Goal: Task Accomplishment & Management: Complete application form

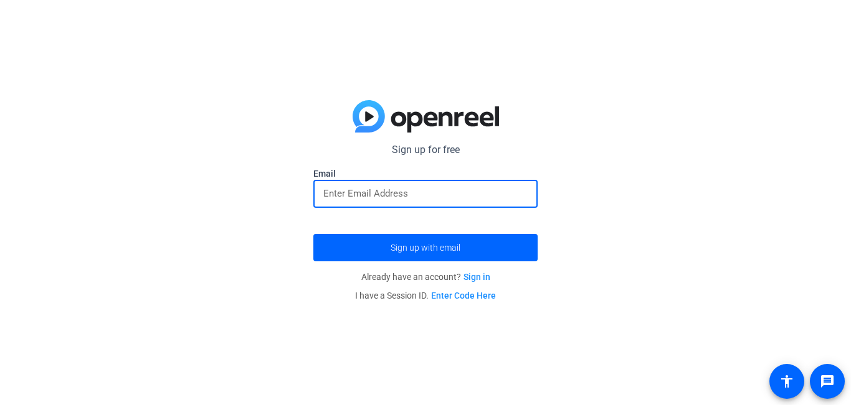
click at [419, 194] on input "email" at bounding box center [425, 193] width 204 height 15
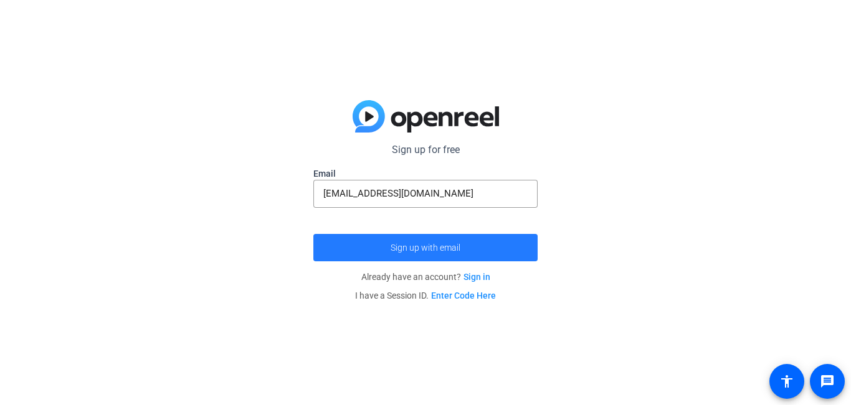
click at [420, 242] on span "submit" at bounding box center [425, 248] width 224 height 30
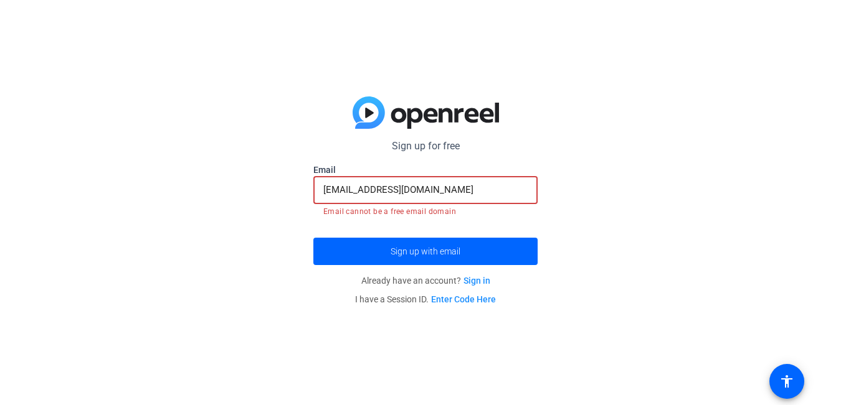
click at [460, 186] on input "[EMAIL_ADDRESS][DOMAIN_NAME]" at bounding box center [425, 190] width 204 height 15
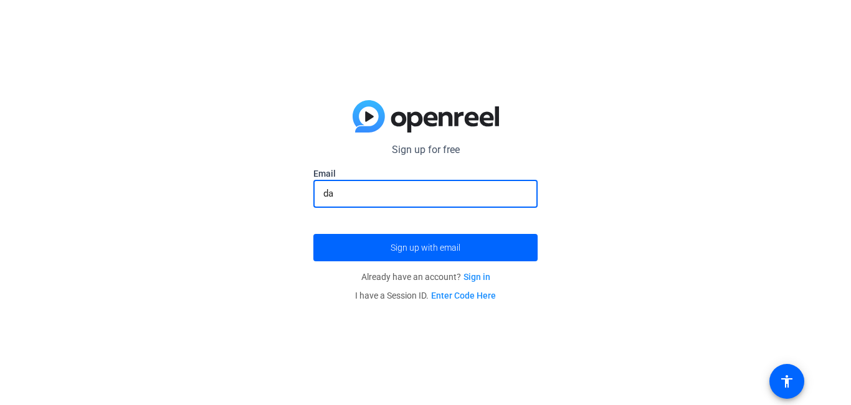
type input "d"
paste input "[EMAIL_ADDRESS][DOMAIN_NAME]"
click at [460, 186] on input "[EMAIL_ADDRESS][DOMAIN_NAME]" at bounding box center [425, 193] width 204 height 15
click at [313, 234] on button "Sign up with email" at bounding box center [425, 247] width 224 height 27
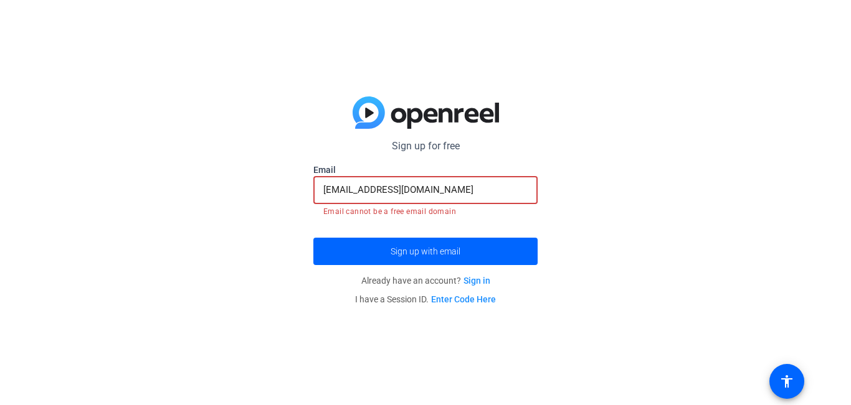
click at [391, 192] on input "[EMAIL_ADDRESS][DOMAIN_NAME]" at bounding box center [425, 190] width 204 height 15
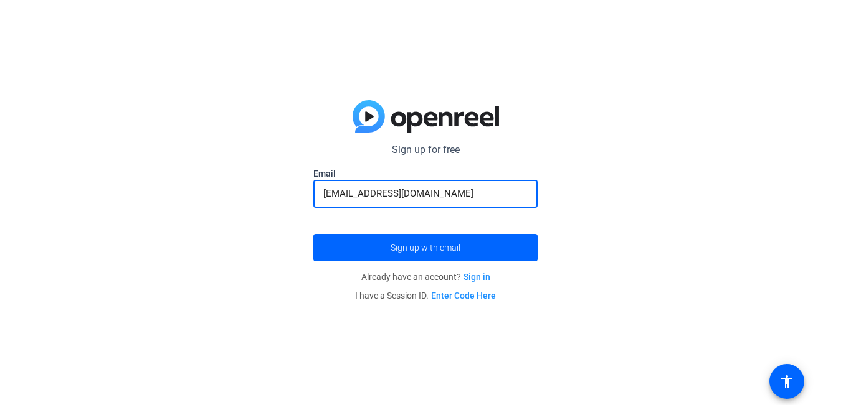
type input "[EMAIL_ADDRESS][DOMAIN_NAME]"
click at [313, 234] on button "Sign up with email" at bounding box center [425, 247] width 224 height 27
